Goal: Participate in discussion: Engage in conversation with other users on a specific topic

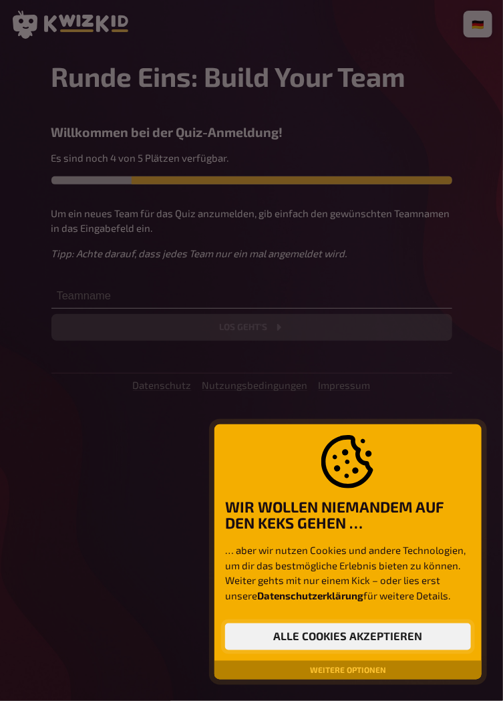
click at [415, 632] on button "Alle Cookies akzeptieren" at bounding box center [348, 636] width 246 height 27
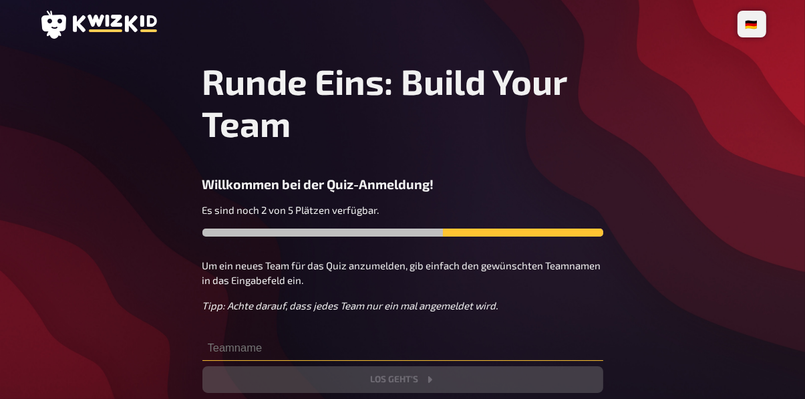
click at [255, 354] on input "text" at bounding box center [402, 347] width 401 height 27
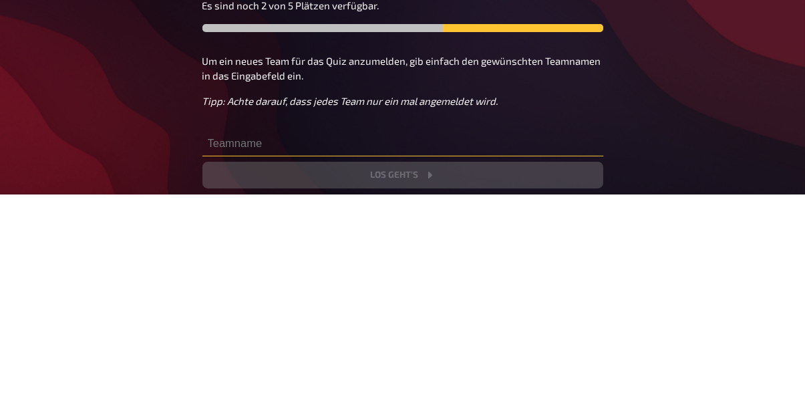
scroll to position [44, 0]
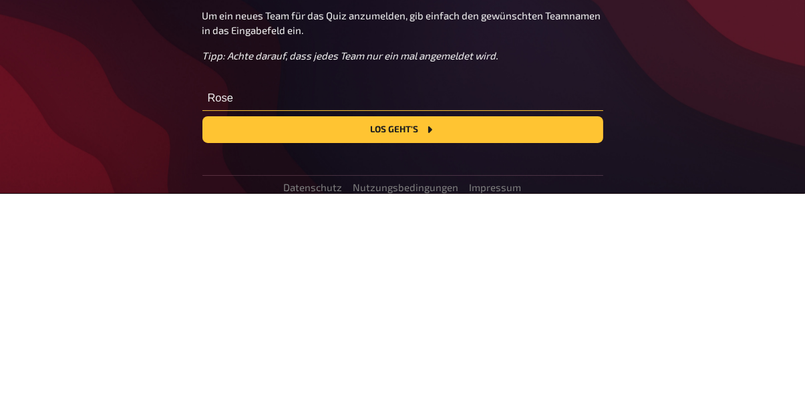
type input "Rose"
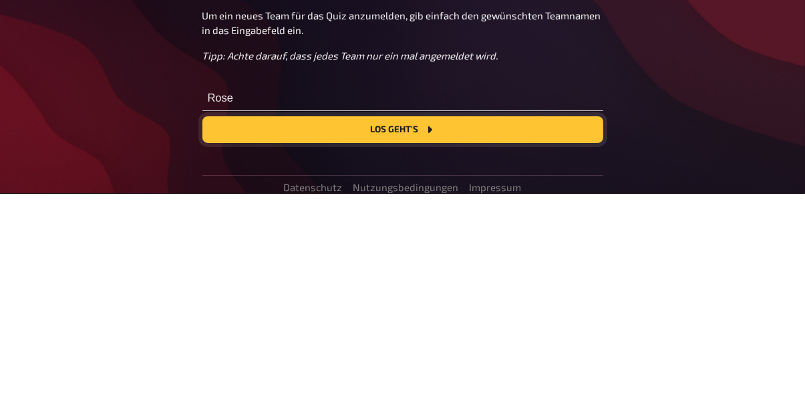
click at [468, 337] on button "Los geht's" at bounding box center [402, 335] width 401 height 27
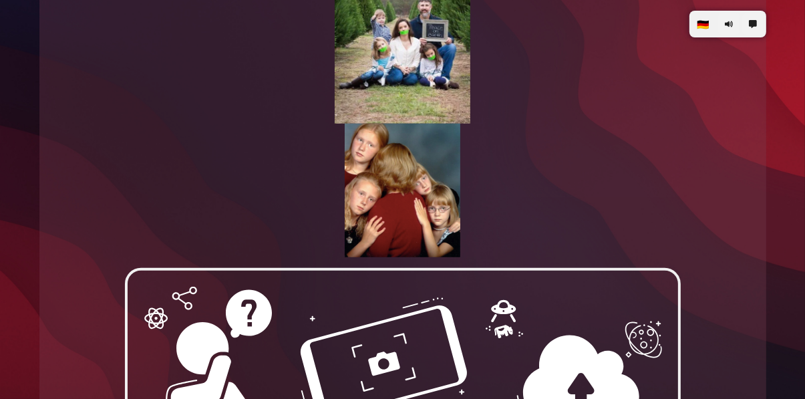
scroll to position [981, 0]
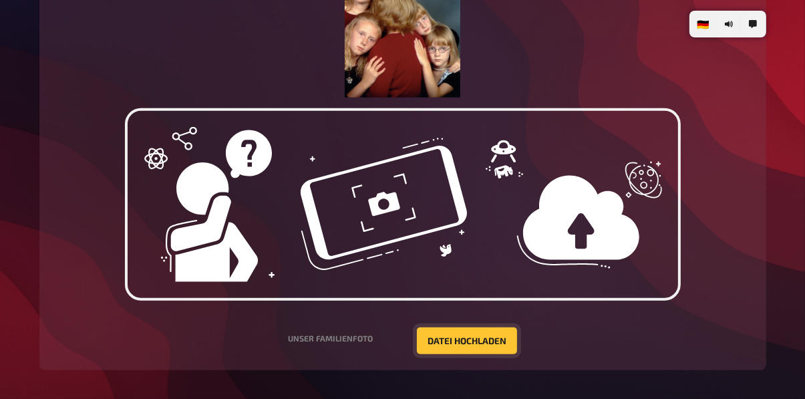
click at [480, 337] on button "Datei hochladen" at bounding box center [467, 340] width 100 height 27
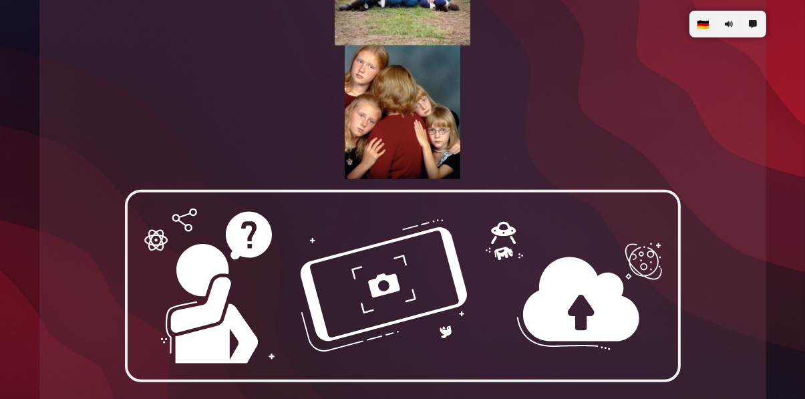
scroll to position [919, 0]
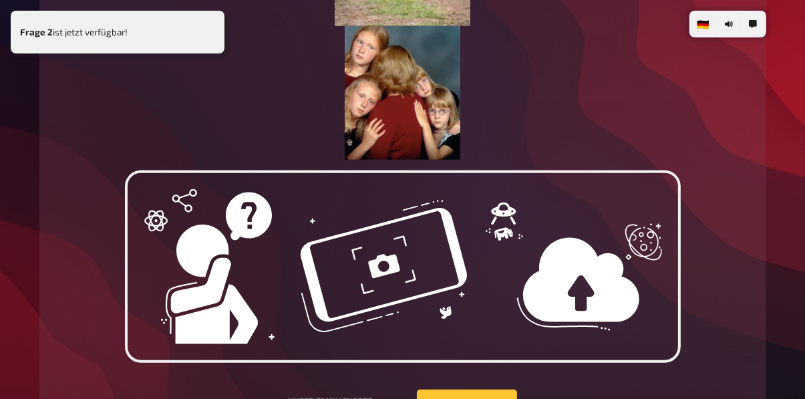
click at [210, 24] on div "Frage 2 ist jetzt verfügbar!" at bounding box center [118, 32] width 214 height 43
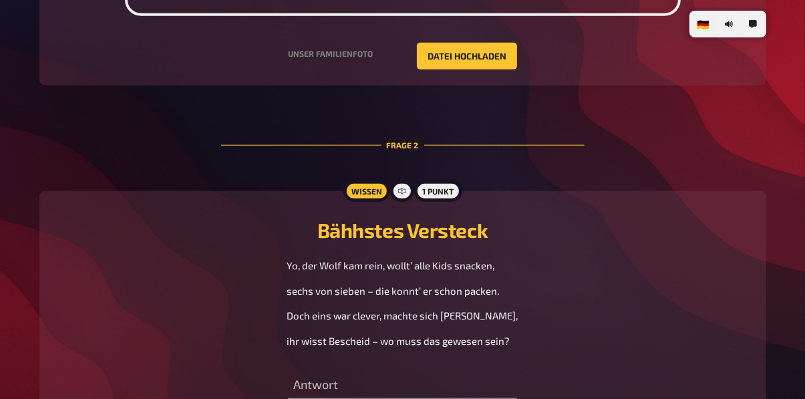
scroll to position [1305, 0]
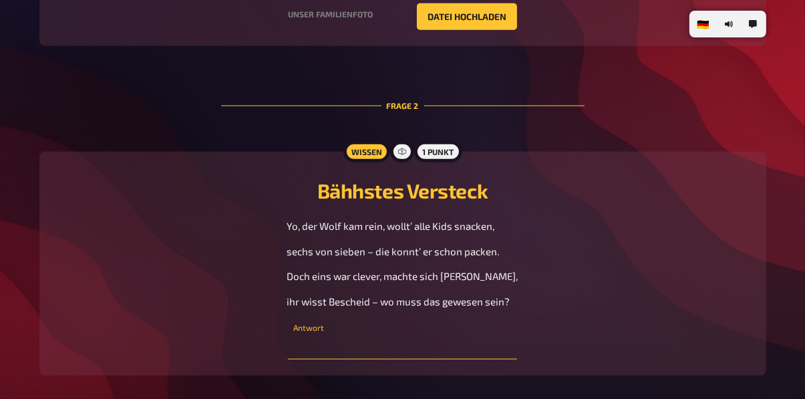
click at [405, 357] on input "text" at bounding box center [402, 346] width 229 height 27
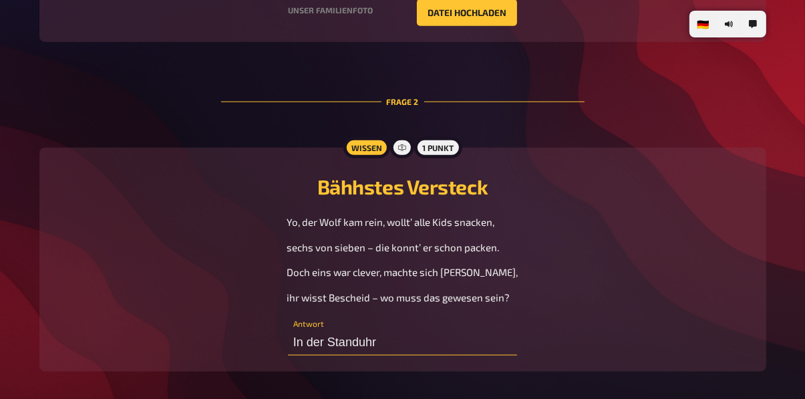
scroll to position [1310, 0]
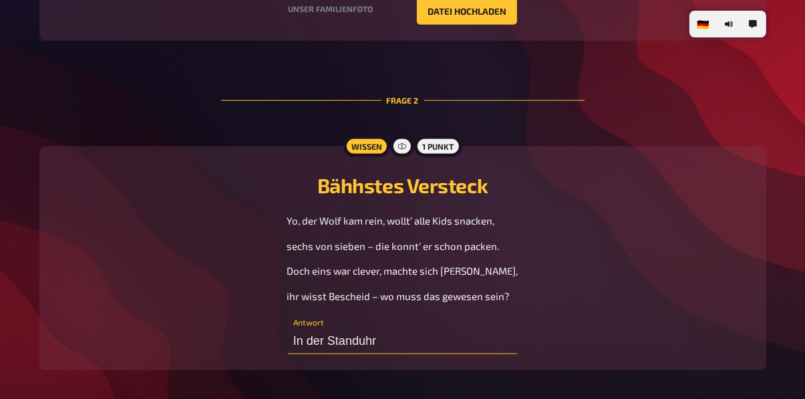
click at [404, 347] on input "In der Standuhr" at bounding box center [402, 340] width 229 height 27
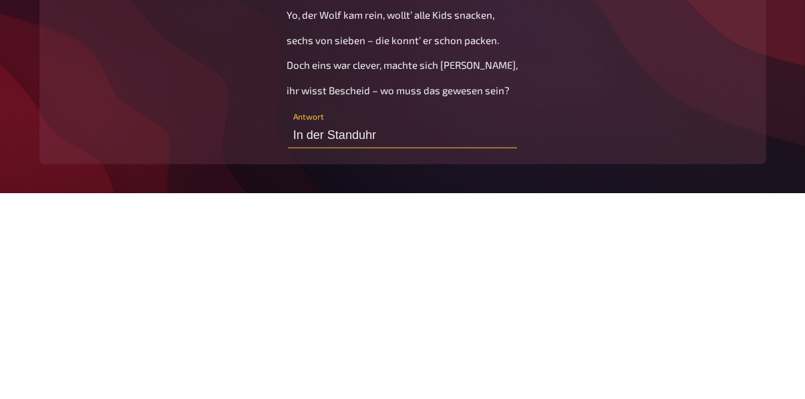
type input "In der Standuhr"
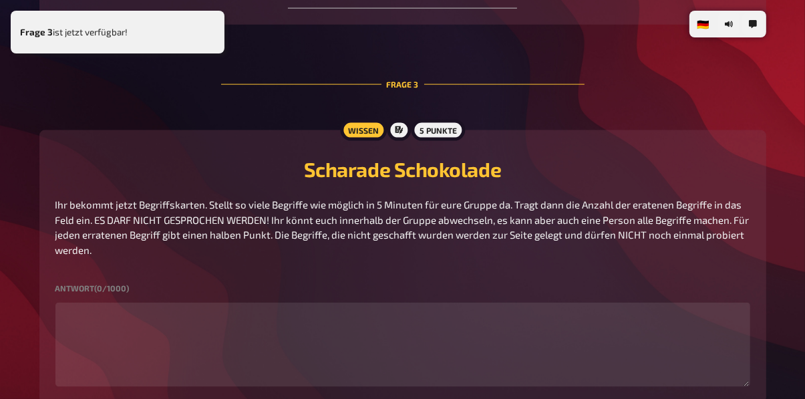
scroll to position [1688, 0]
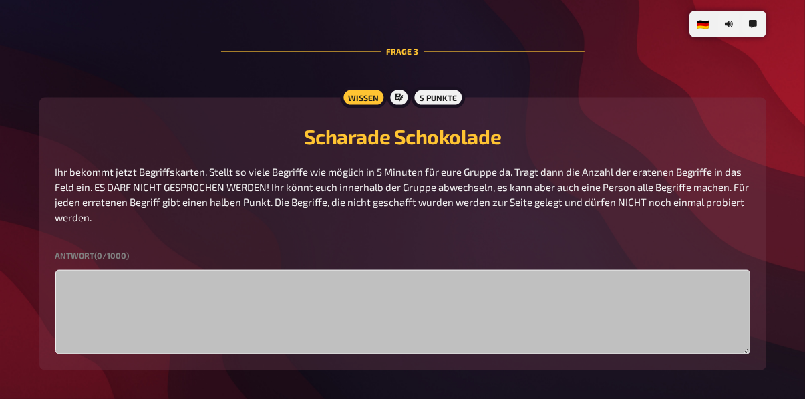
click at [142, 311] on textarea at bounding box center [402, 312] width 695 height 84
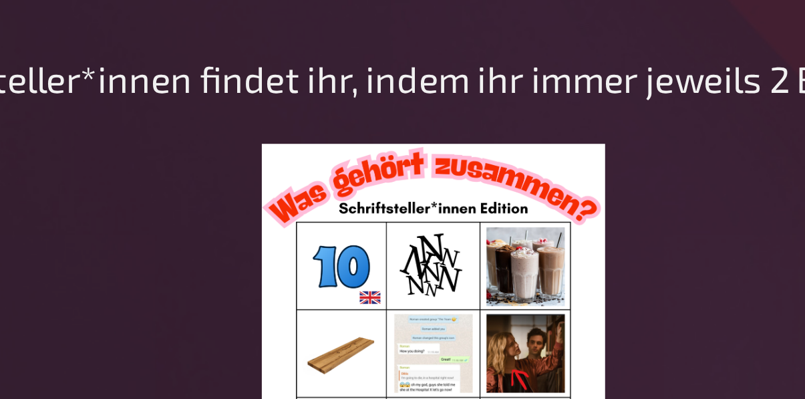
scroll to position [2209, 0]
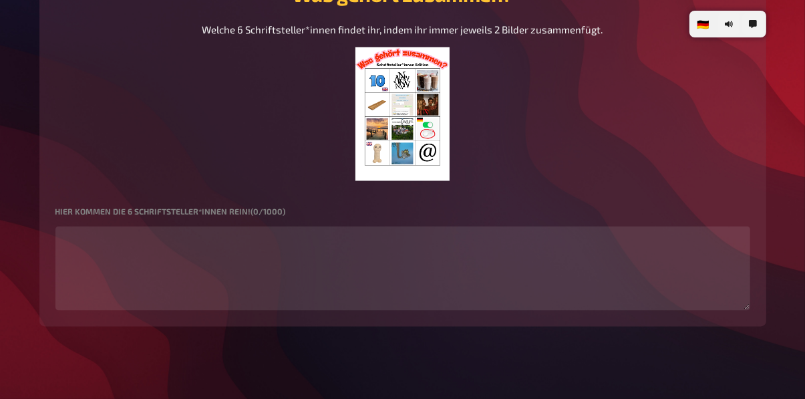
type textarea "1"
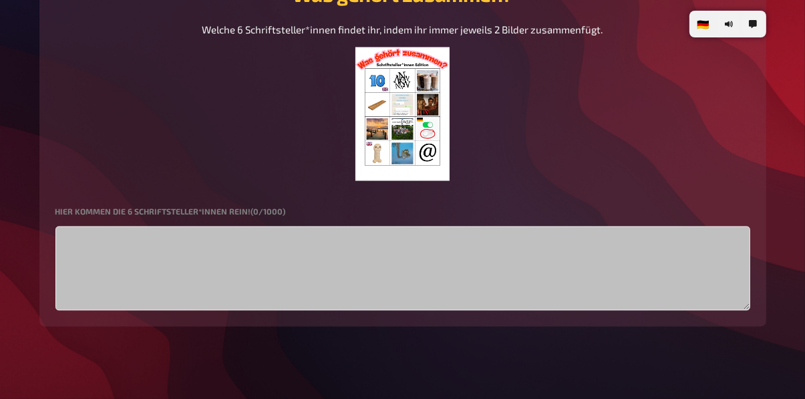
click at [139, 262] on textarea at bounding box center [402, 268] width 695 height 84
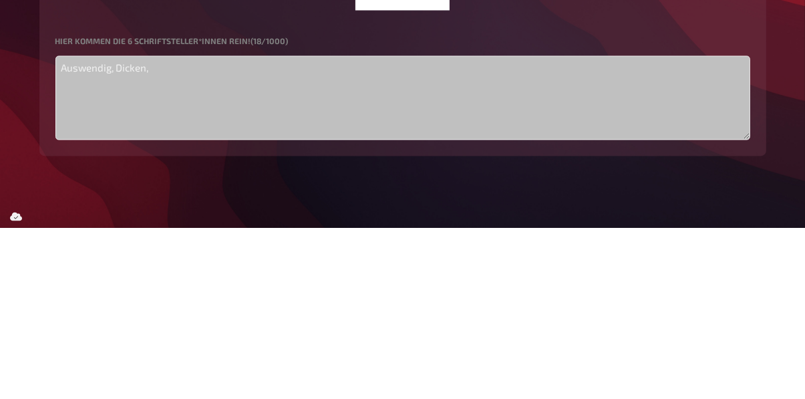
click at [111, 234] on textarea "Auswendig, Dicken," at bounding box center [402, 268] width 695 height 84
click at [169, 236] on textarea "[PERSON_NAME], [PERSON_NAME]," at bounding box center [402, 268] width 695 height 84
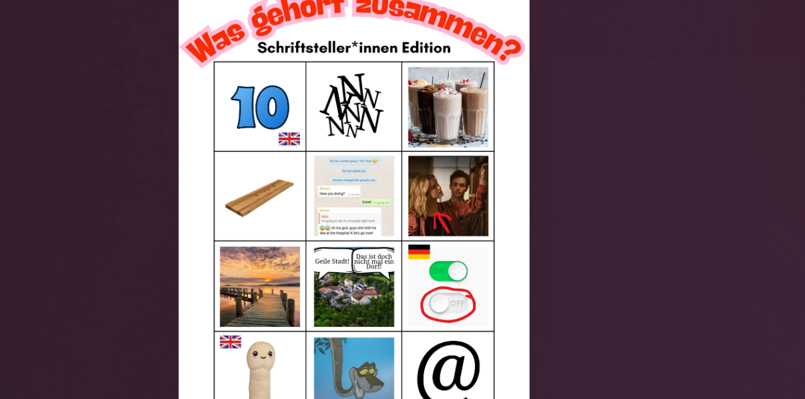
scroll to position [2143, 0]
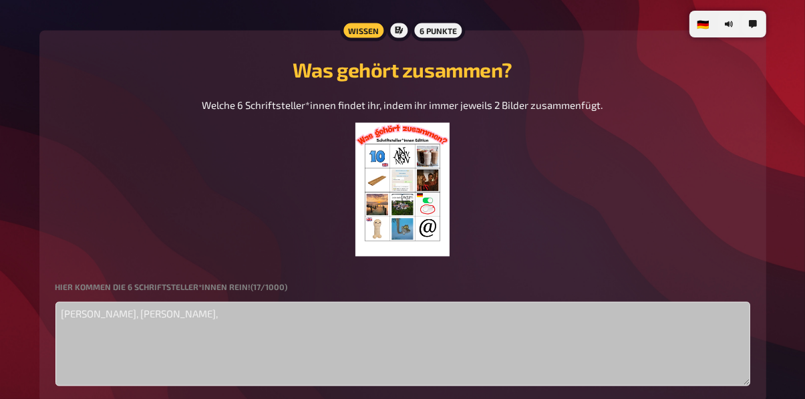
click at [186, 317] on textarea "[PERSON_NAME], [PERSON_NAME]," at bounding box center [402, 344] width 695 height 84
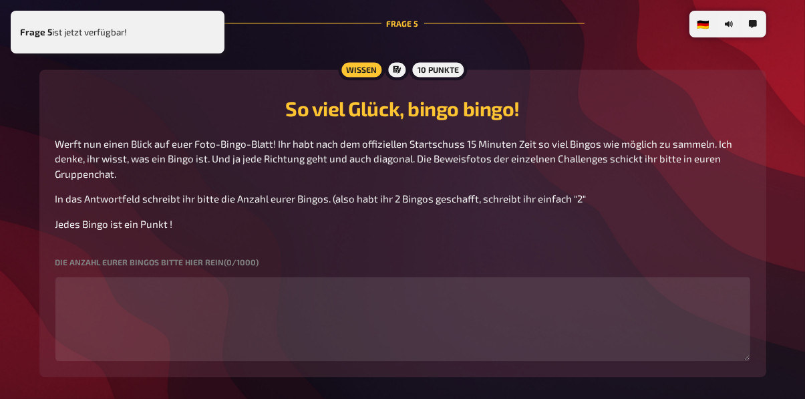
scroll to position [2573, 0]
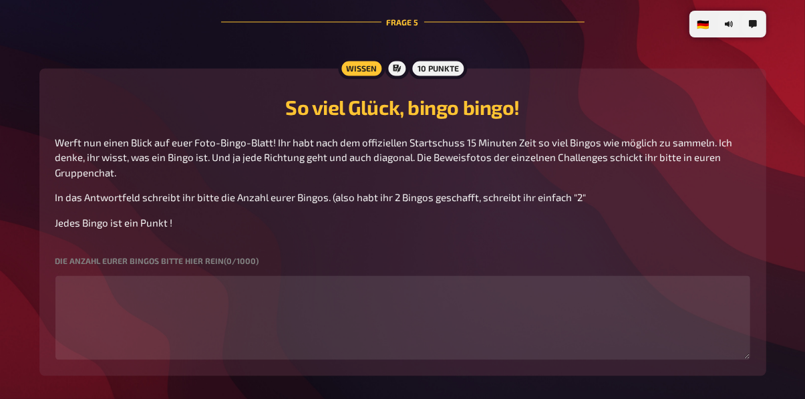
type textarea "[PERSON_NAME], [PERSON_NAME], [PERSON_NAME], [PERSON_NAME], [PERSON_NAME], [PER…"
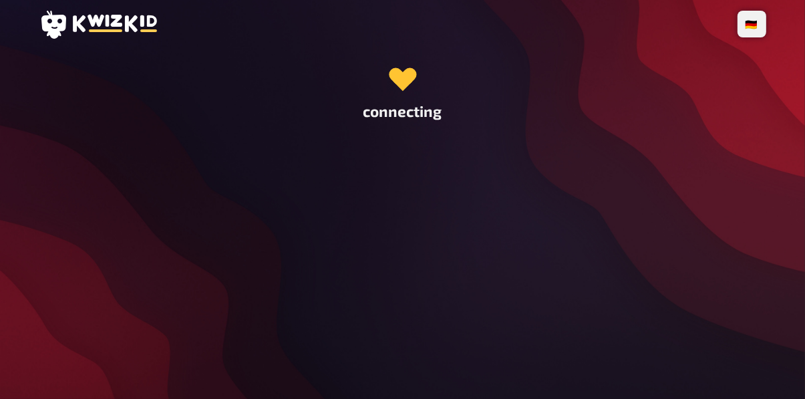
scroll to position [0, 0]
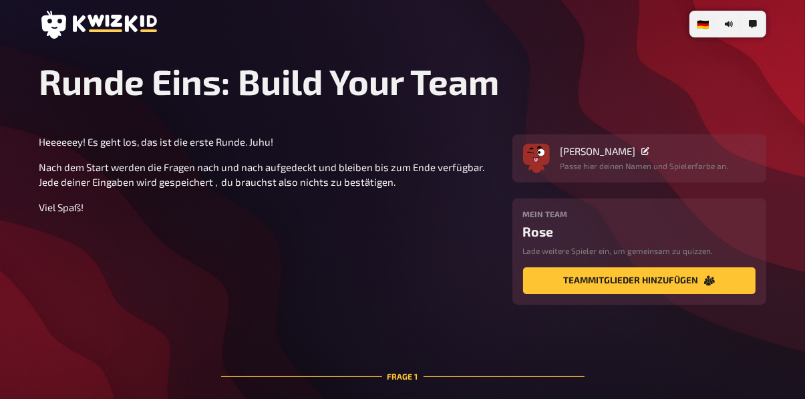
type input "In der Standuhr"
type textarea "1"
type textarea "[PERSON_NAME], [PERSON_NAME], [PERSON_NAME], [PERSON_NAME], [PERSON_NAME], [PER…"
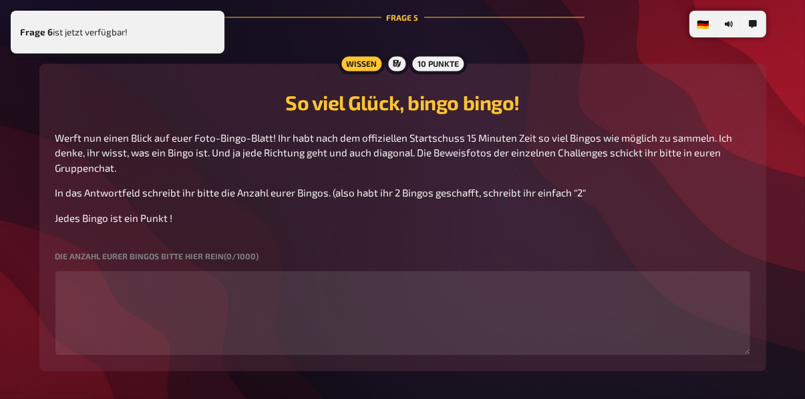
scroll to position [2558, 0]
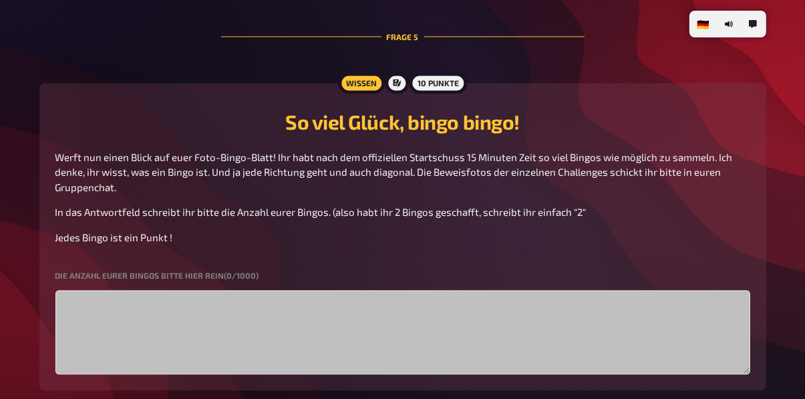
click at [96, 307] on textarea at bounding box center [402, 332] width 695 height 84
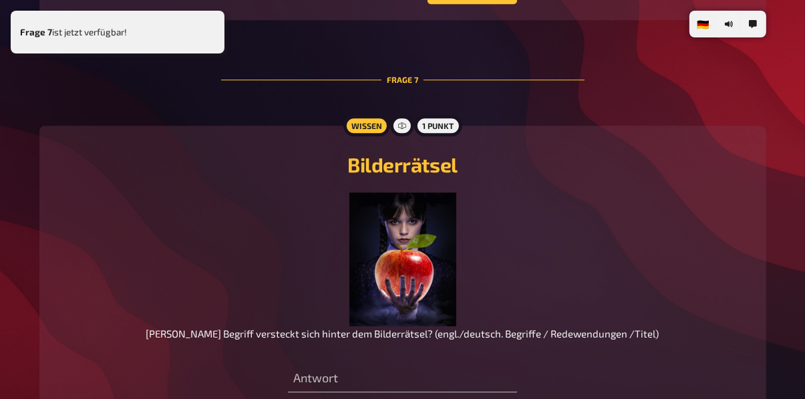
scroll to position [3446, 0]
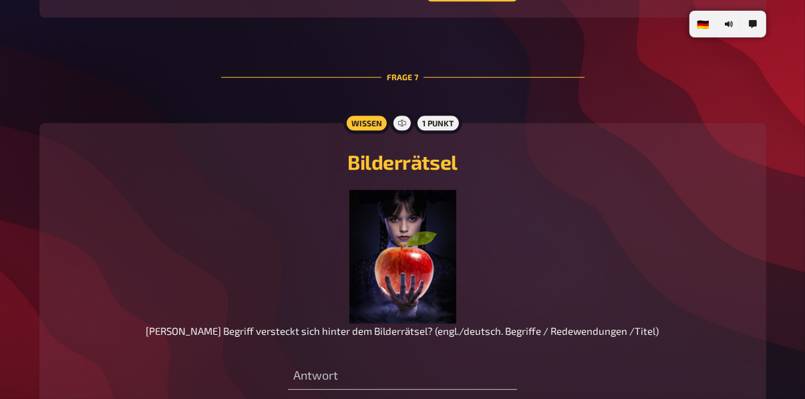
type textarea "10, weil ein Foto nicht zählt :("
click at [361, 374] on input "text" at bounding box center [402, 376] width 229 height 27
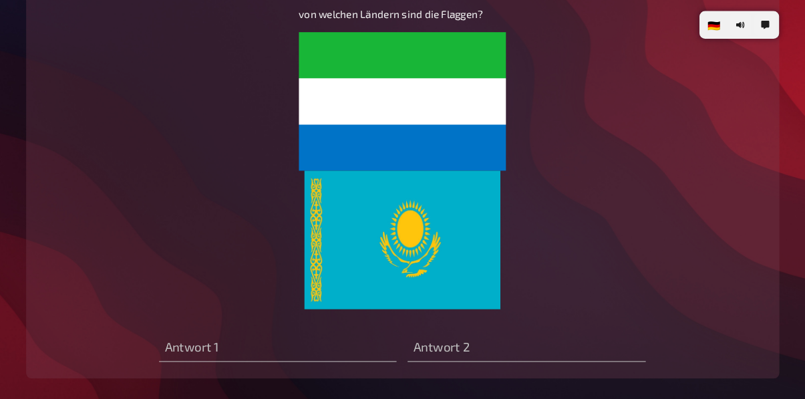
scroll to position [4020, 0]
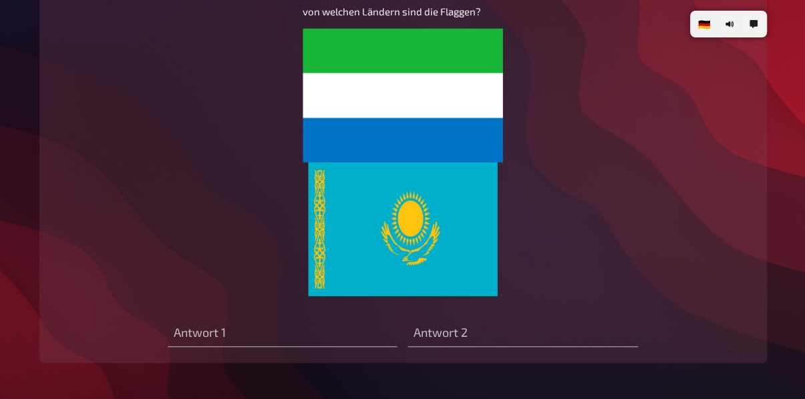
type input "Adamsapfel"
click at [246, 337] on input "text" at bounding box center [282, 333] width 229 height 27
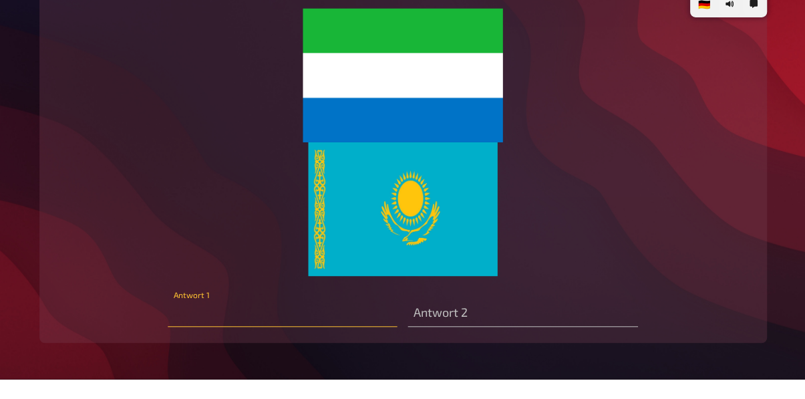
scroll to position [4050, 0]
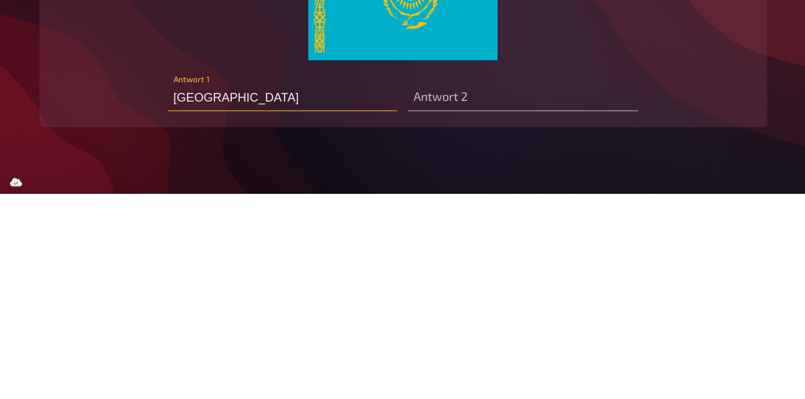
type input "[GEOGRAPHIC_DATA]"
click at [456, 290] on input "text" at bounding box center [521, 303] width 229 height 27
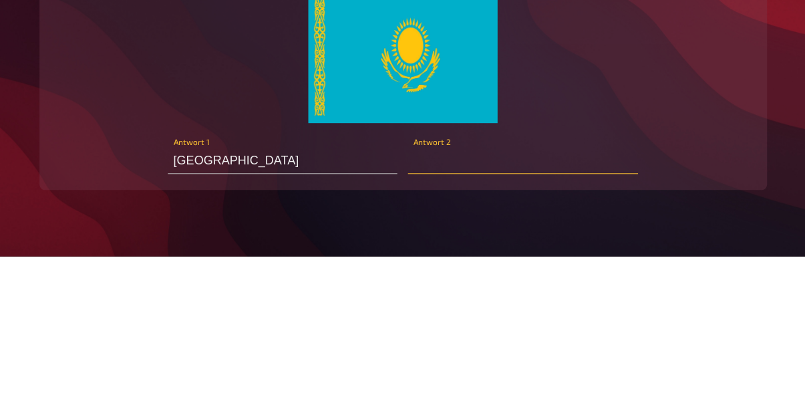
click at [502, 305] on input "text" at bounding box center [521, 303] width 229 height 27
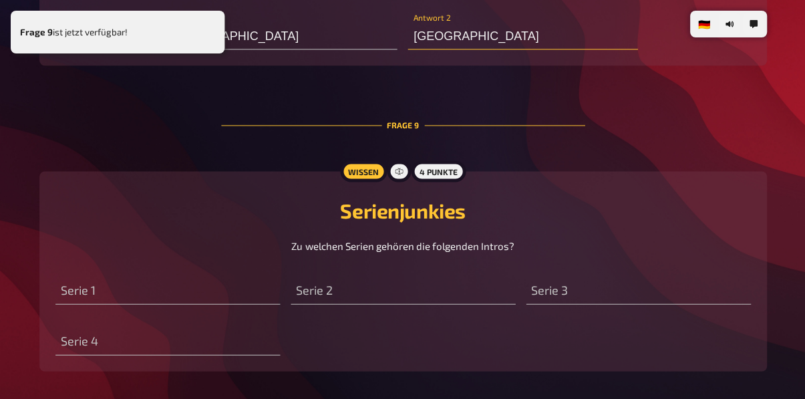
scroll to position [4317, 0]
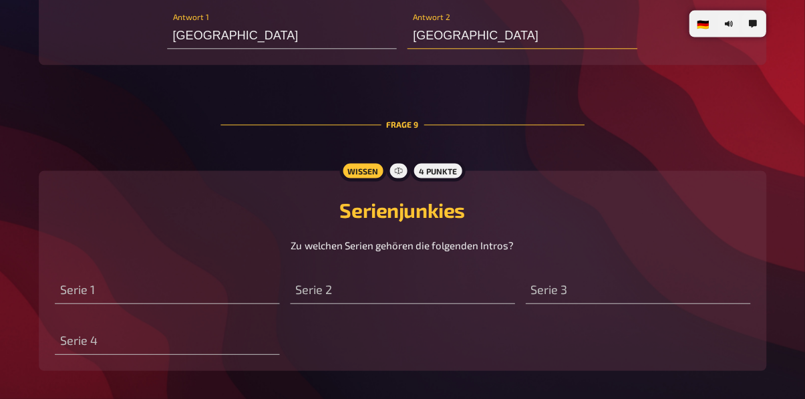
type input "[GEOGRAPHIC_DATA]"
click at [186, 287] on input "text" at bounding box center [167, 290] width 224 height 27
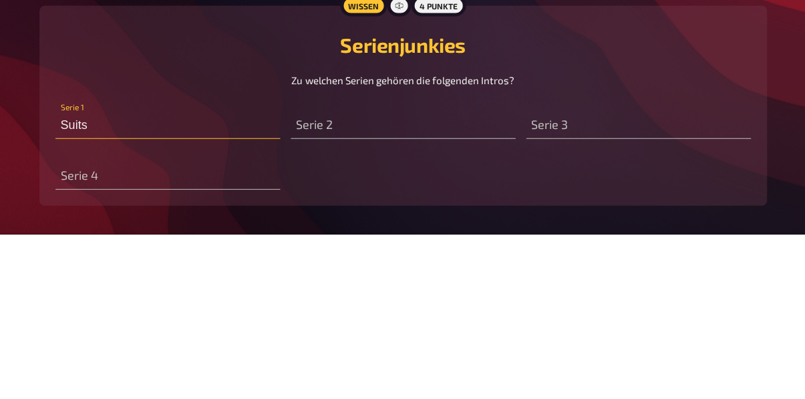
type input "Suits"
click at [407, 277] on input "text" at bounding box center [403, 290] width 224 height 27
click at [502, 298] on input "text" at bounding box center [638, 290] width 224 height 27
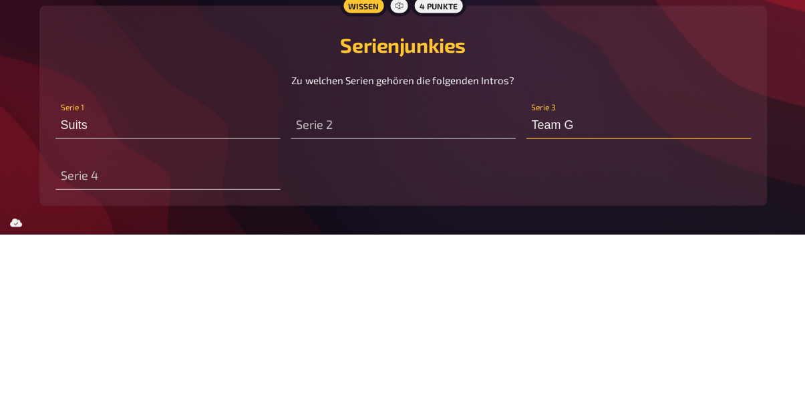
type input "Team G"
click at [108, 339] on input "text" at bounding box center [167, 341] width 224 height 27
click at [199, 343] on input "text" at bounding box center [167, 341] width 224 height 27
type input "Bachelor"
click at [502, 287] on input "Team G" at bounding box center [638, 290] width 224 height 27
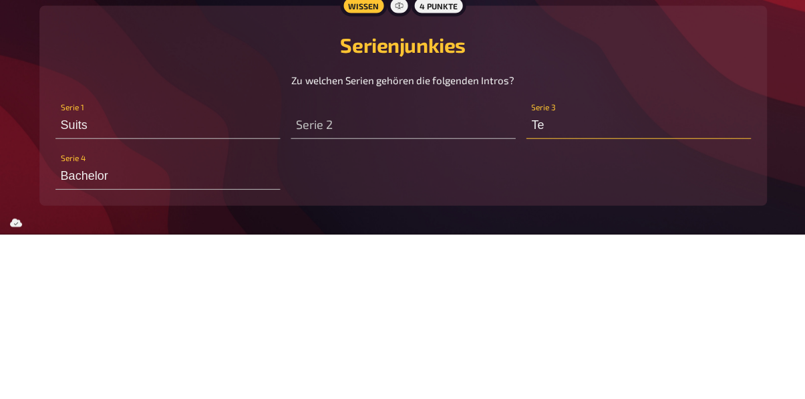
type input "T"
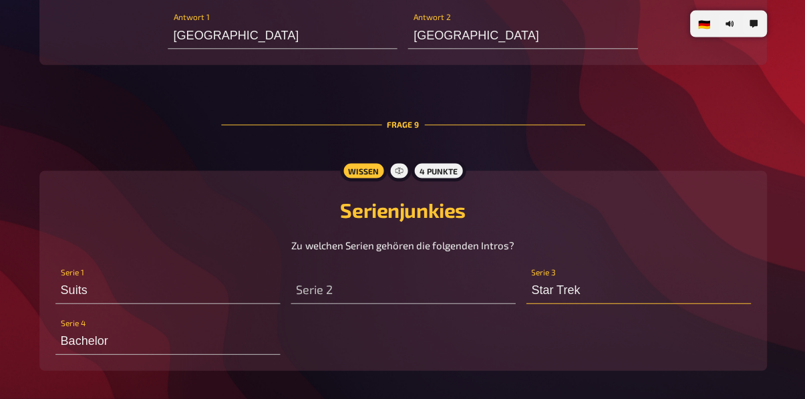
type input "Star Trek"
click at [175, 337] on input "Bachelor" at bounding box center [167, 341] width 224 height 27
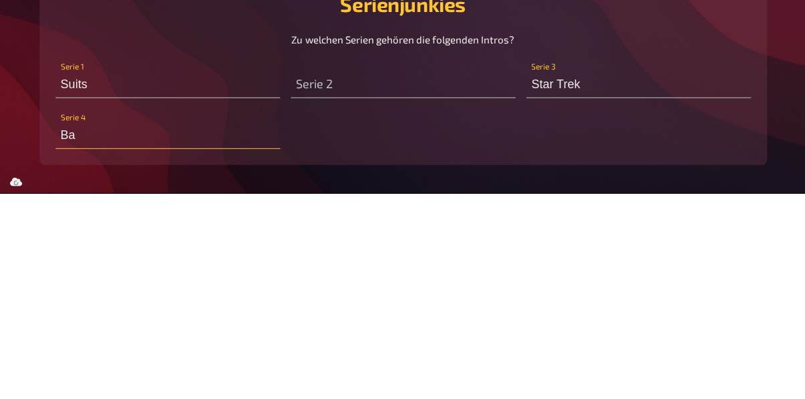
type input "B"
click at [416, 289] on input "text" at bounding box center [403, 290] width 224 height 27
type input "Forge master"
click at [150, 339] on input "text" at bounding box center [167, 341] width 224 height 27
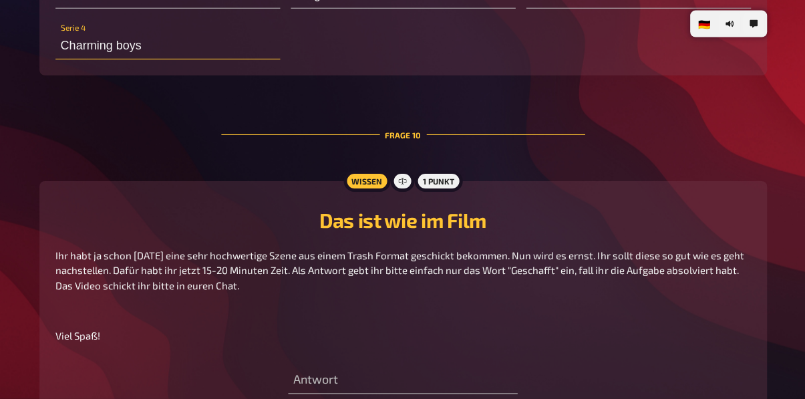
scroll to position [4652, 0]
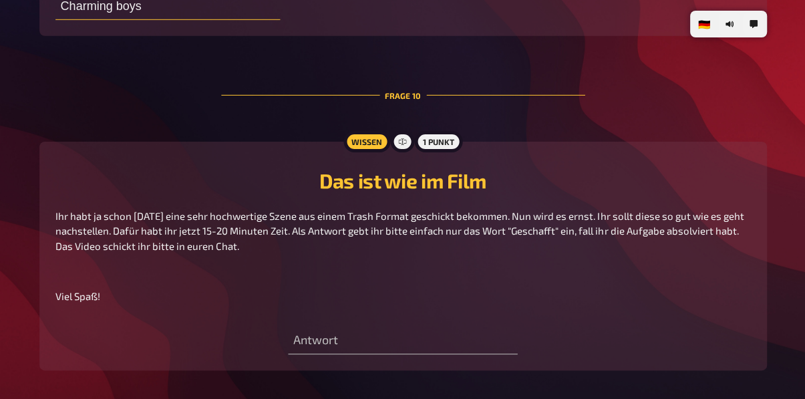
type input "Charming boys"
